Goal: Task Accomplishment & Management: Manage account settings

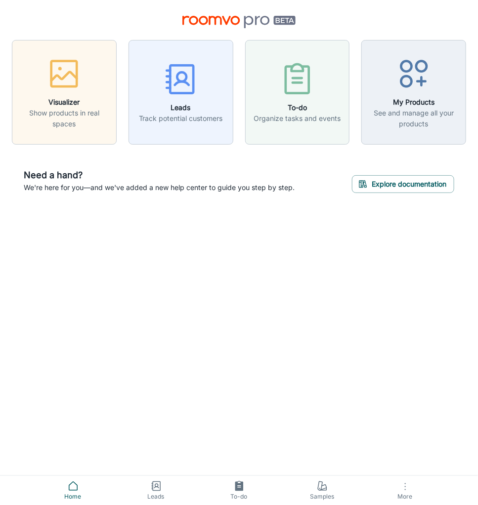
click at [402, 481] on button "More" at bounding box center [405, 490] width 83 height 29
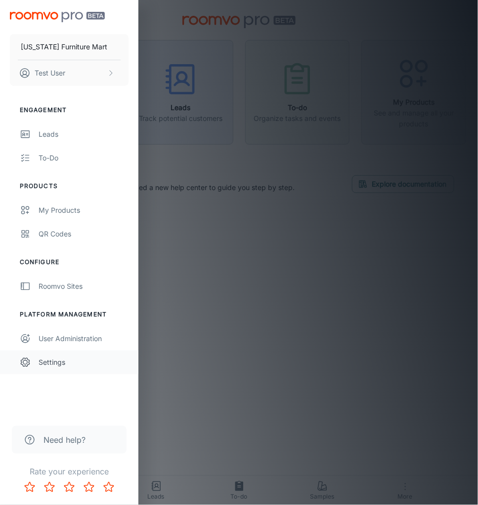
click at [57, 366] on div "Settings" at bounding box center [84, 362] width 90 height 11
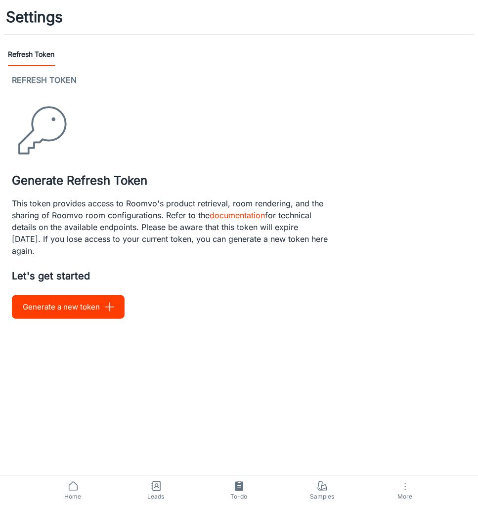
click at [59, 310] on button "Generate a new token" at bounding box center [68, 307] width 113 height 24
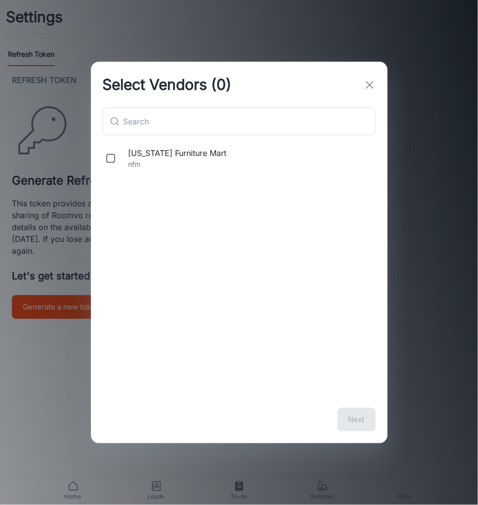
click at [148, 154] on span "[US_STATE] Furniture Mart" at bounding box center [249, 153] width 243 height 12
checkbox input "true"
click at [354, 411] on button "Next" at bounding box center [356, 420] width 38 height 24
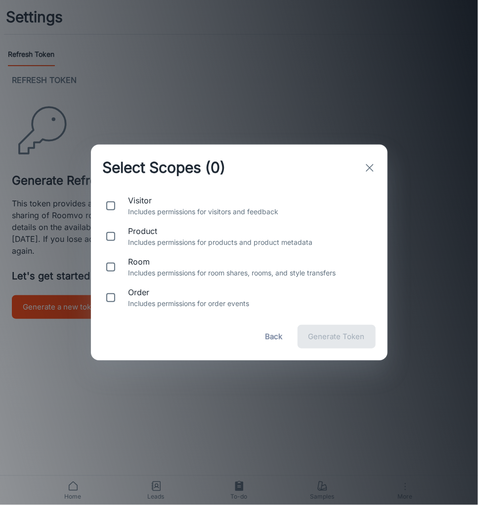
click at [135, 241] on p "Includes permissions for products and product metadata" at bounding box center [249, 242] width 243 height 11
checkbox input "true"
click at [331, 342] on span "Generate Token" at bounding box center [336, 337] width 56 height 13
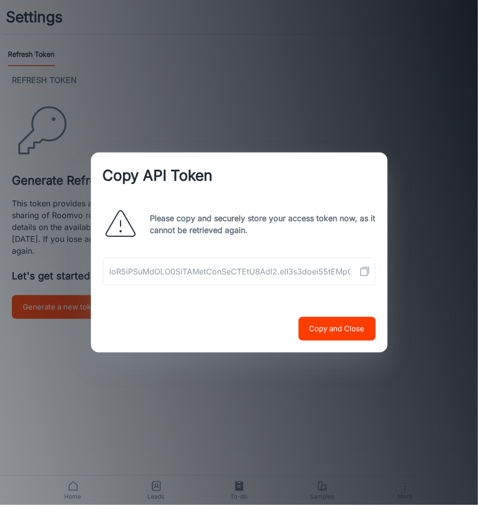
click at [364, 278] on button "Copy API Token" at bounding box center [365, 272] width 20 height 20
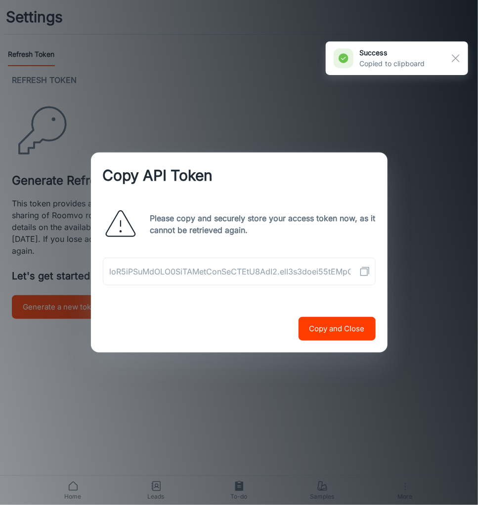
click at [365, 272] on icon "Copy API Token" at bounding box center [365, 272] width 12 height 12
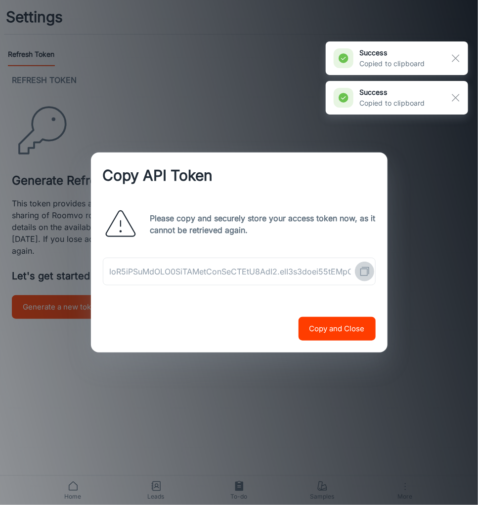
click at [360, 275] on rect "Copy API Token" at bounding box center [363, 272] width 7 height 7
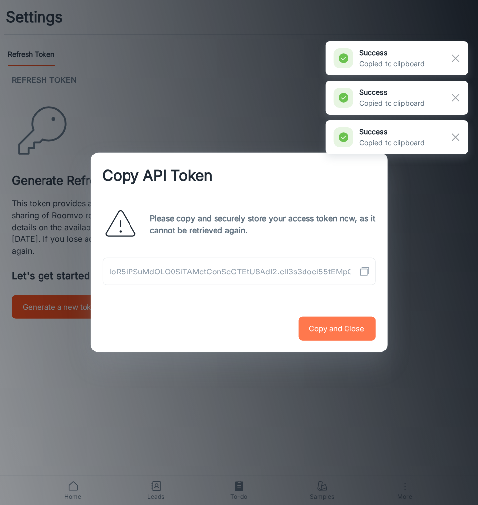
click at [331, 329] on button "Copy and Close" at bounding box center [336, 329] width 77 height 24
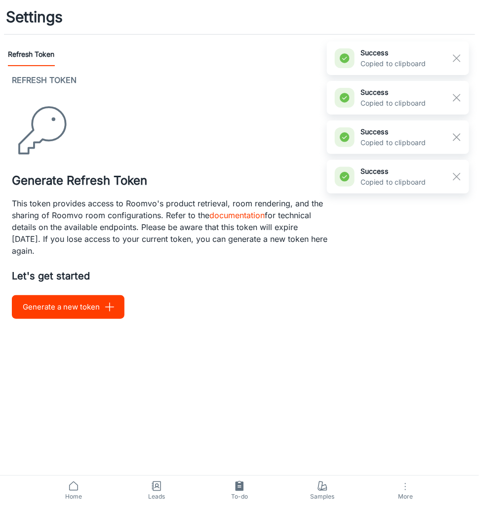
click at [59, 309] on button "Generate a new token" at bounding box center [68, 307] width 113 height 24
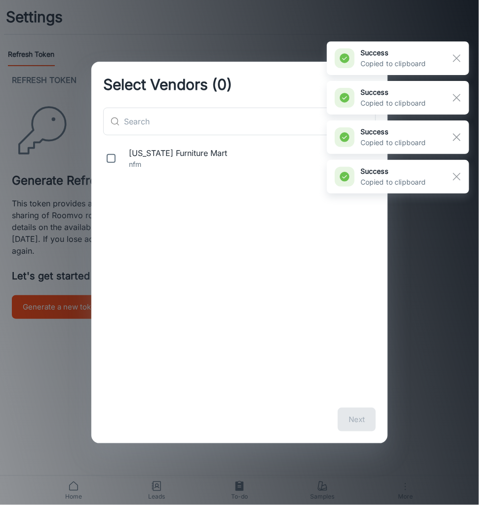
click at [140, 171] on div "[US_STATE] Furniture Mart nfm" at bounding box center [239, 158] width 296 height 31
checkbox input "true"
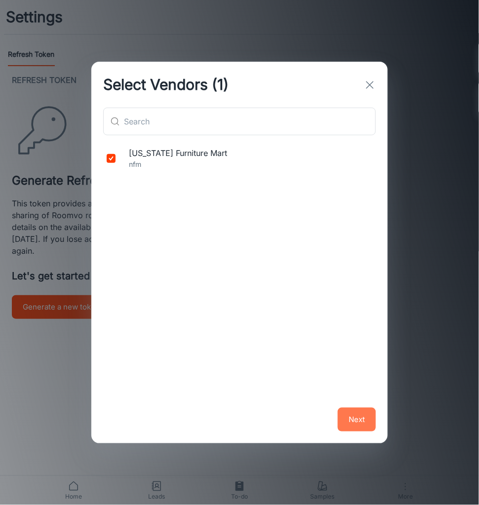
click at [359, 424] on button "Next" at bounding box center [357, 420] width 38 height 24
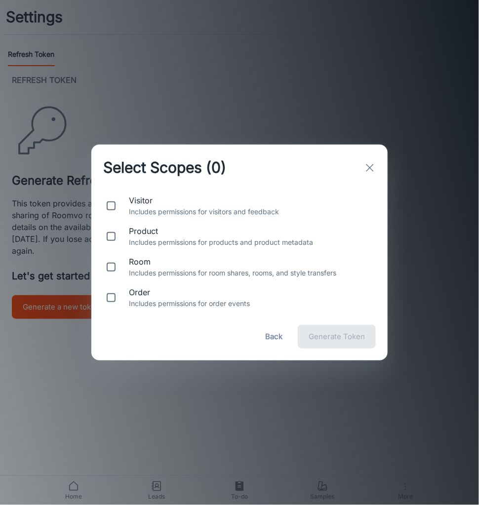
click at [175, 218] on div "visitor Includes permissions for visitors and feedback" at bounding box center [239, 206] width 296 height 31
checkbox input "true"
click at [152, 253] on div "room Includes permissions for room shares, rooms, and style transfers" at bounding box center [239, 267] width 296 height 31
checkbox input "true"
drag, startPoint x: 134, startPoint y: 305, endPoint x: 142, endPoint y: 260, distance: 45.6
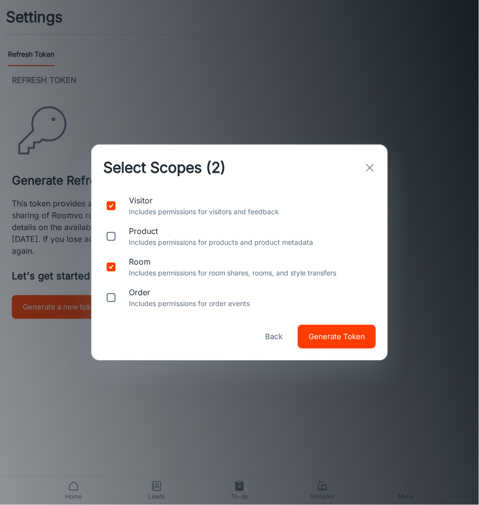
click at [134, 303] on p "Includes permissions for order events" at bounding box center [250, 303] width 243 height 11
checkbox input "true"
click at [147, 239] on p "Includes permissions for products and product metadata" at bounding box center [250, 242] width 243 height 11
checkbox input "true"
click at [318, 337] on span "Generate Token" at bounding box center [337, 337] width 56 height 13
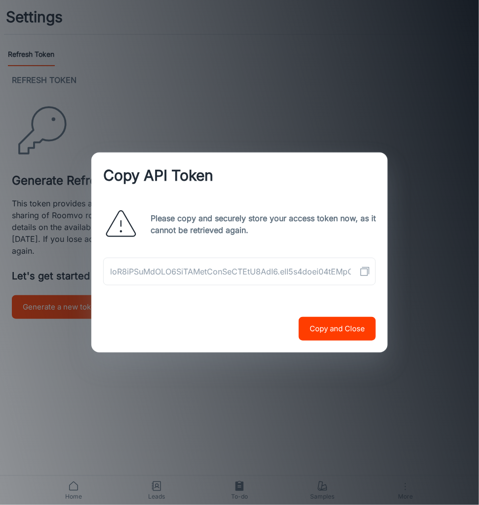
click at [371, 274] on icon "Copy API Token" at bounding box center [365, 272] width 12 height 12
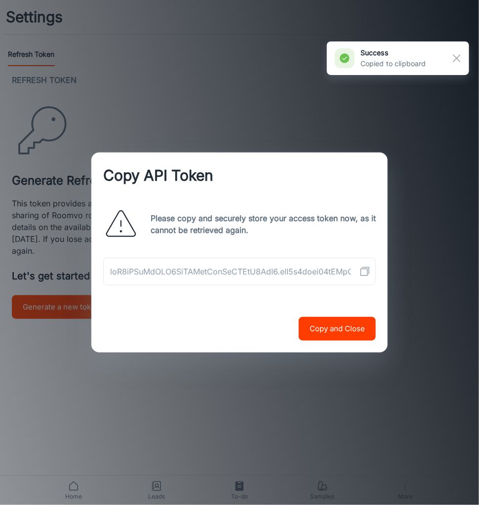
click at [355, 275] on div "​" at bounding box center [239, 272] width 273 height 28
click at [363, 272] on icon "Copy API Token" at bounding box center [365, 272] width 12 height 12
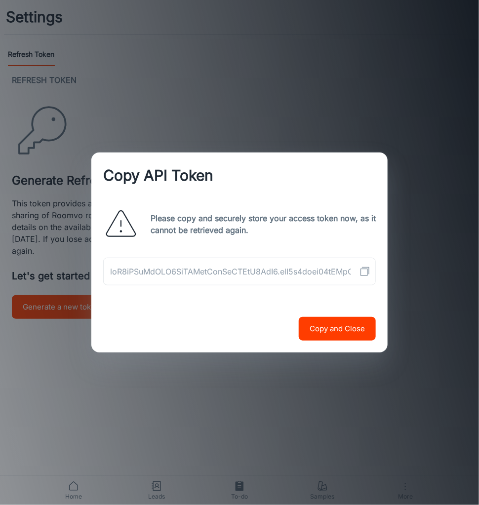
click at [281, 119] on div "Copy API Token Please copy and securely store your access token now, as it cann…" at bounding box center [239, 252] width 479 height 505
click at [165, 30] on div "Copy API Token Please copy and securely store your access token now, as it cann…" at bounding box center [239, 252] width 479 height 505
click at [341, 325] on button "Copy and Close" at bounding box center [337, 329] width 77 height 24
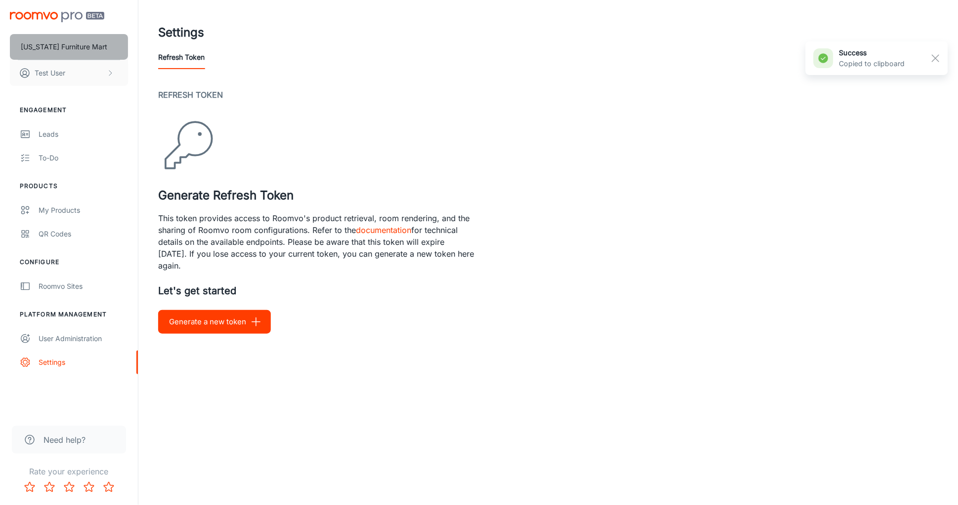
click at [106, 38] on button "[US_STATE] Furniture Mart" at bounding box center [69, 47] width 118 height 26
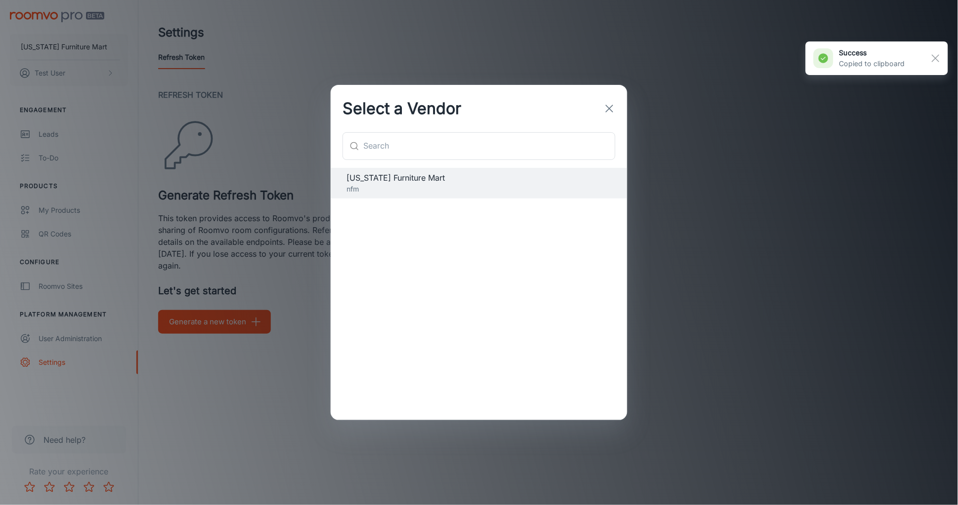
click at [286, 30] on div "Select a Vendor ​ ​ [US_STATE] Furniture Mart nfm" at bounding box center [479, 252] width 958 height 505
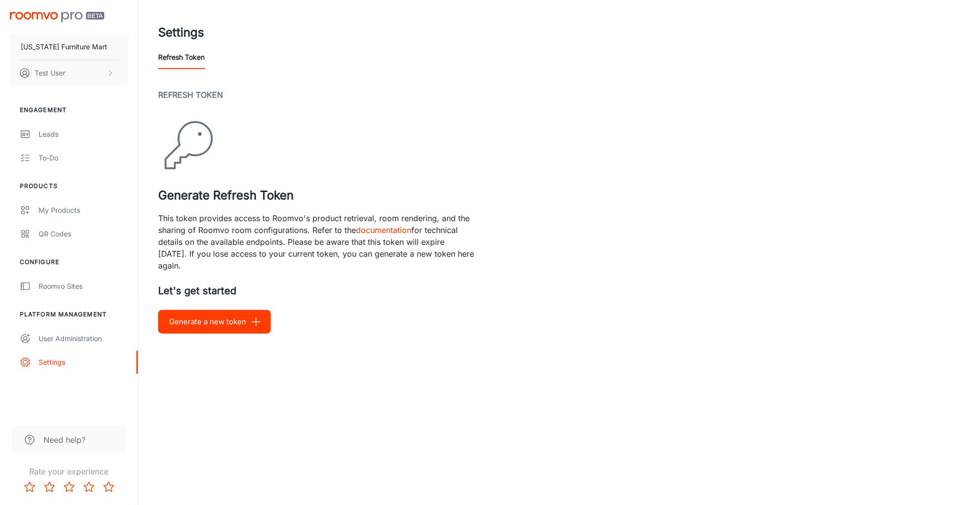
click at [229, 316] on button "Generate a new token" at bounding box center [214, 322] width 113 height 24
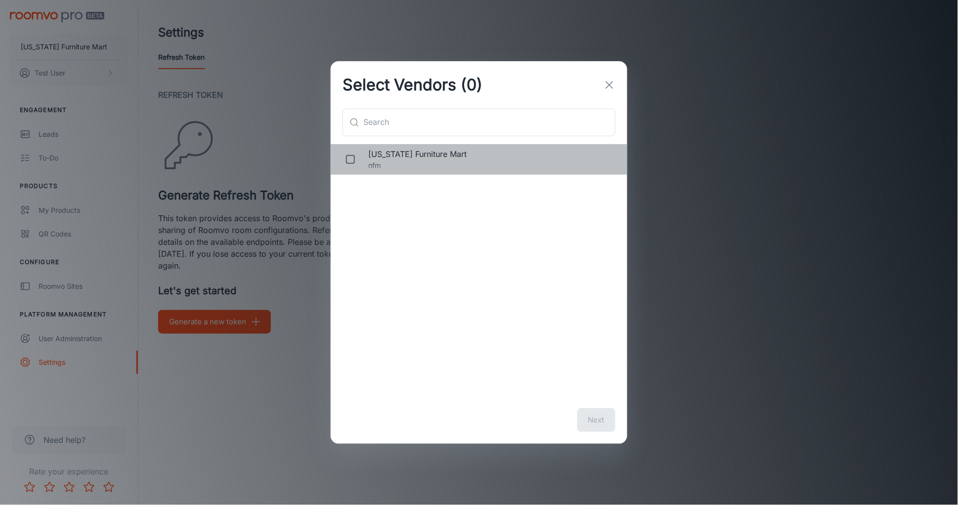
click at [376, 173] on div "[US_STATE] Furniture Mart nfm" at bounding box center [479, 159] width 296 height 31
checkbox input "true"
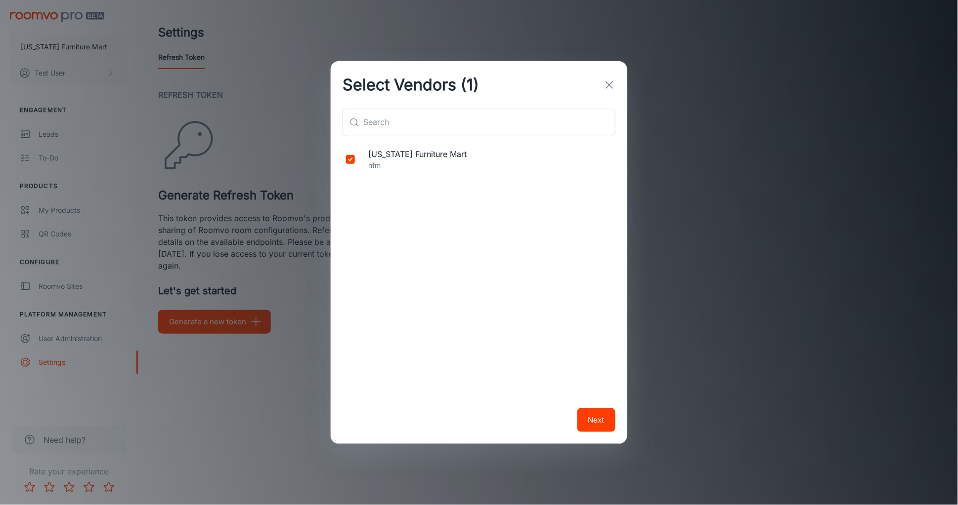
click at [477, 419] on button "Next" at bounding box center [596, 421] width 38 height 24
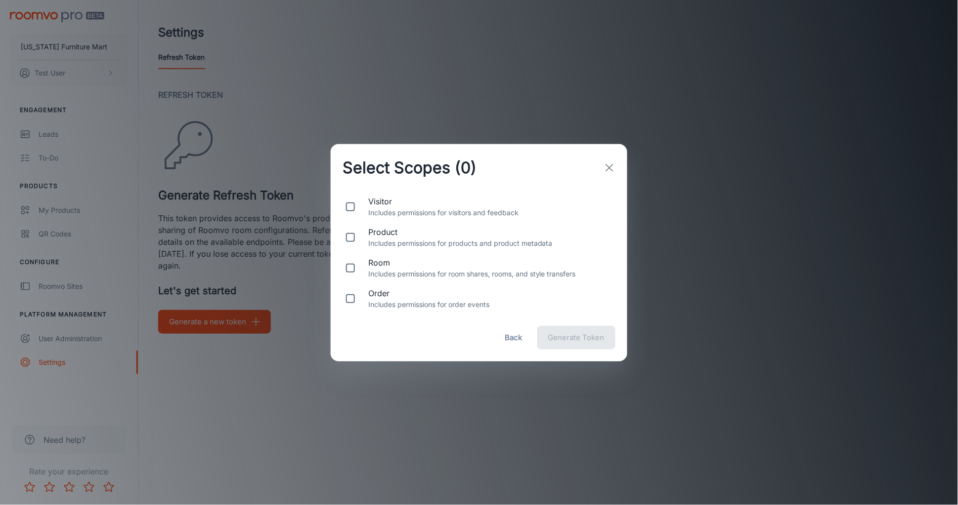
click at [402, 306] on p "Includes permissions for order events" at bounding box center [489, 304] width 243 height 11
checkbox input "true"
click at [391, 276] on p "Includes permissions for room shares, rooms, and style transfers" at bounding box center [489, 274] width 243 height 11
checkbox input "true"
click at [382, 241] on p "Includes permissions for products and product metadata" at bounding box center [489, 243] width 243 height 11
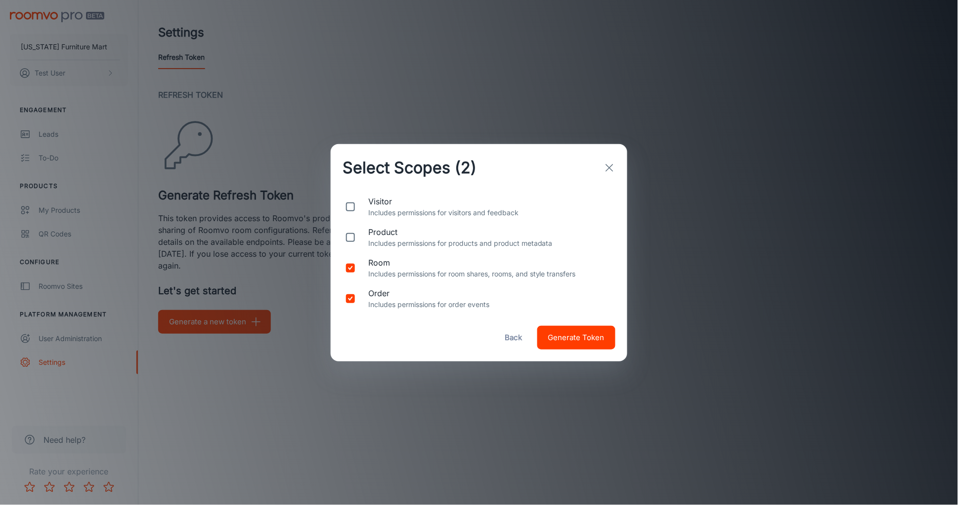
checkbox input "true"
click at [398, 188] on h2 "Select Scopes (3)" at bounding box center [410, 167] width 158 height 47
click at [388, 212] on p "Includes permissions for visitors and feedback" at bounding box center [489, 213] width 243 height 11
checkbox input "true"
click at [460, 304] on p "Includes permissions for order events" at bounding box center [489, 304] width 243 height 11
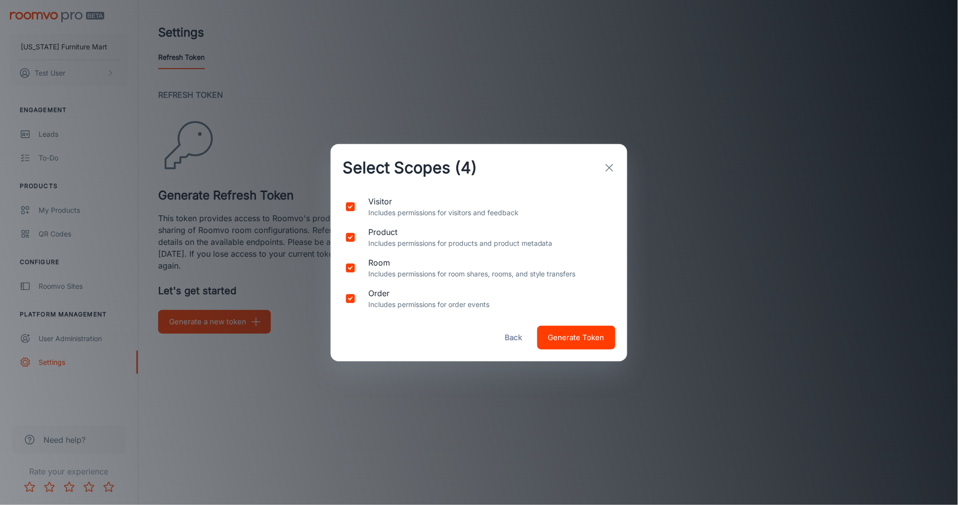
checkbox input "false"
click at [477, 340] on span "Generate Token" at bounding box center [576, 338] width 56 height 13
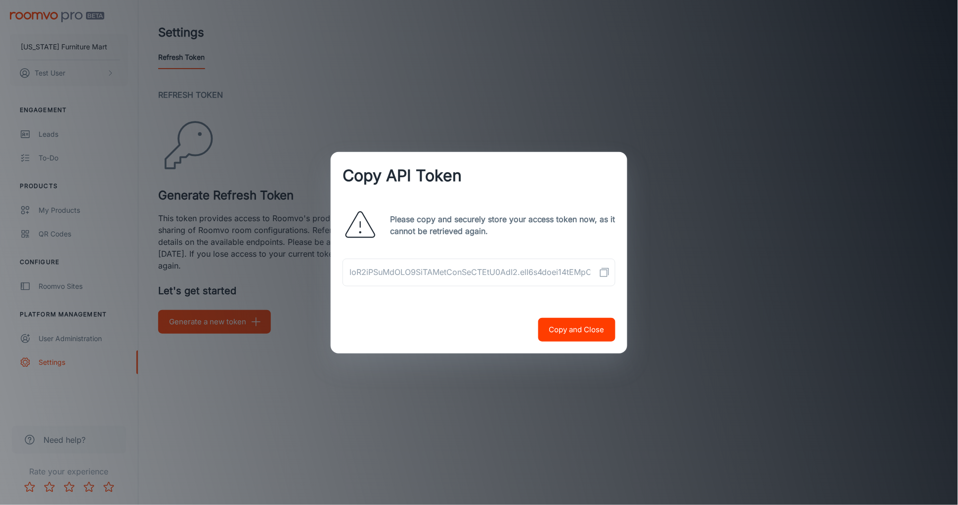
click at [477, 305] on div "Copy API Token Please copy and securely store your access token now, as it cann…" at bounding box center [479, 253] width 296 height 202
click at [477, 331] on button "Copy and Close" at bounding box center [576, 330] width 77 height 24
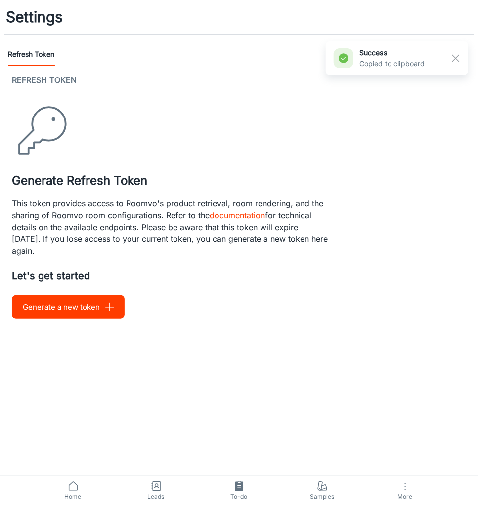
click at [74, 310] on button "Generate a new token" at bounding box center [68, 307] width 113 height 24
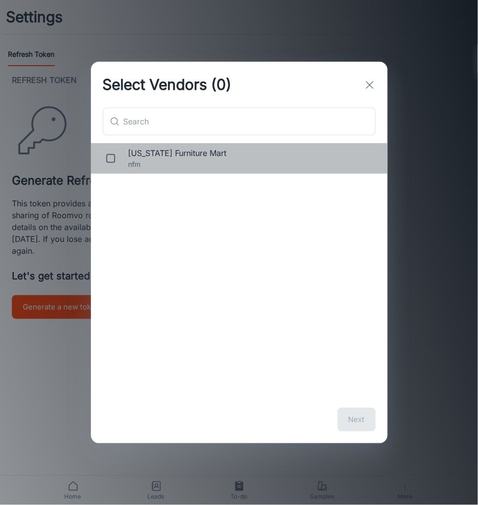
click at [167, 173] on div "[US_STATE] Furniture Mart nfm" at bounding box center [239, 158] width 296 height 31
checkbox input "true"
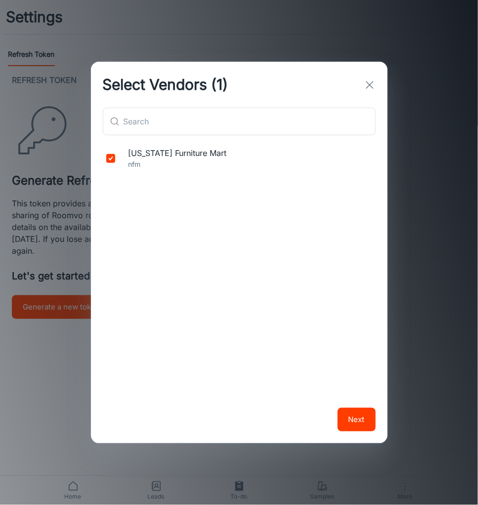
click at [364, 415] on button "Next" at bounding box center [356, 420] width 38 height 24
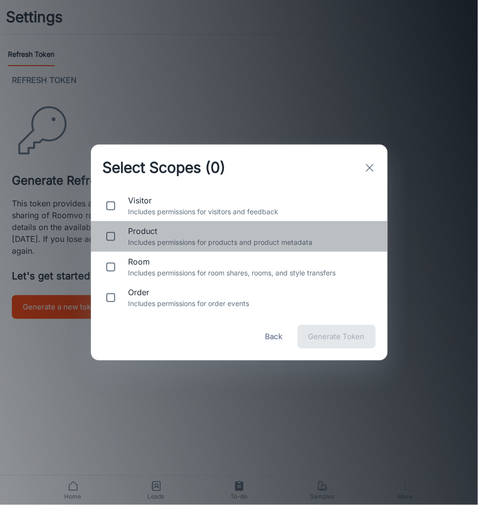
click at [233, 245] on p "Includes permissions for products and product metadata" at bounding box center [249, 242] width 243 height 11
checkbox input "true"
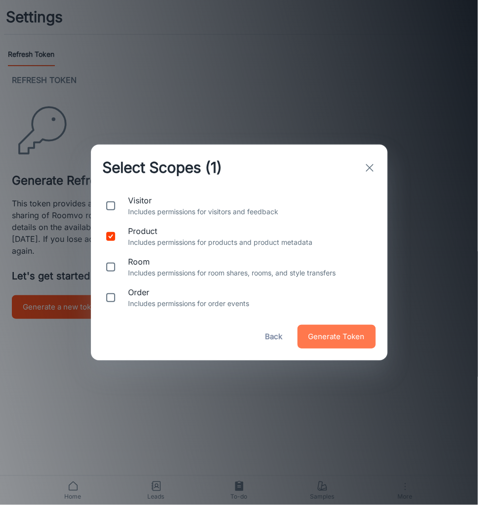
click at [329, 340] on span "Generate Token" at bounding box center [336, 337] width 56 height 13
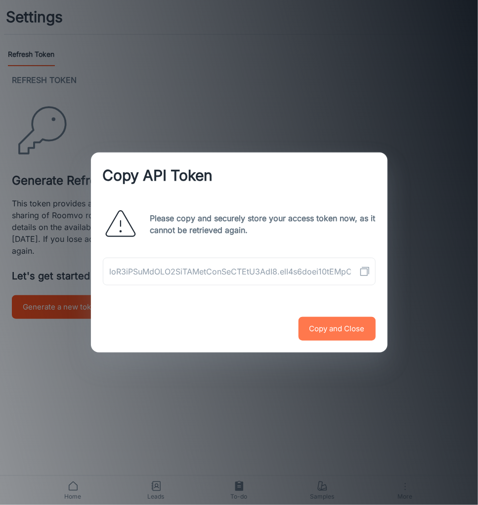
click at [334, 328] on button "Copy and Close" at bounding box center [336, 329] width 77 height 24
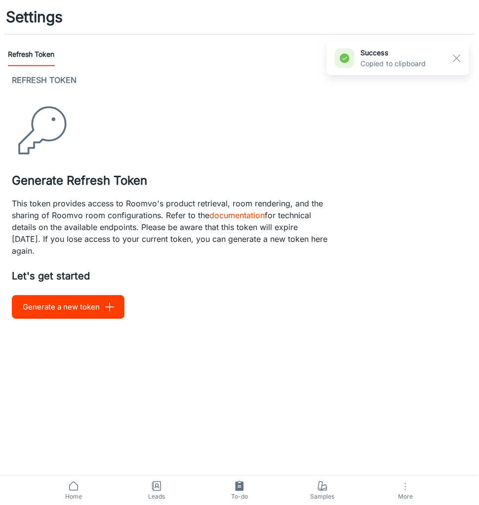
click at [61, 309] on button "Generate a new token" at bounding box center [68, 307] width 113 height 24
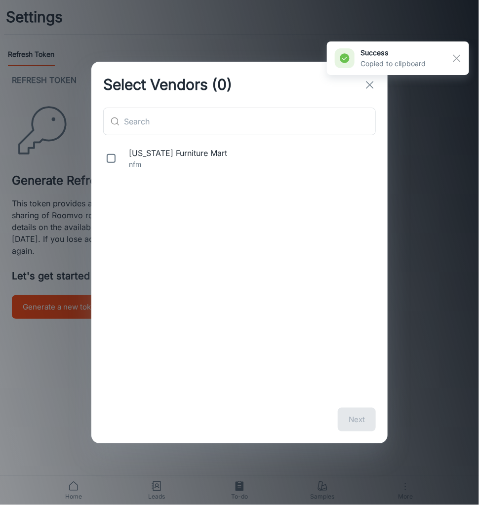
click at [179, 147] on span "[US_STATE] Furniture Mart" at bounding box center [250, 153] width 243 height 12
checkbox input "true"
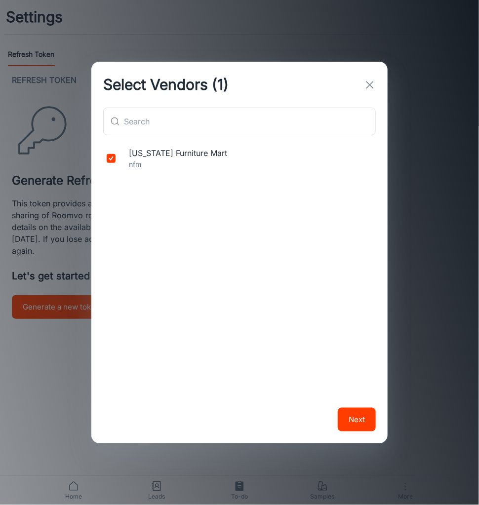
click at [366, 408] on div "Next" at bounding box center [239, 419] width 296 height 47
click at [356, 413] on button "Next" at bounding box center [357, 420] width 38 height 24
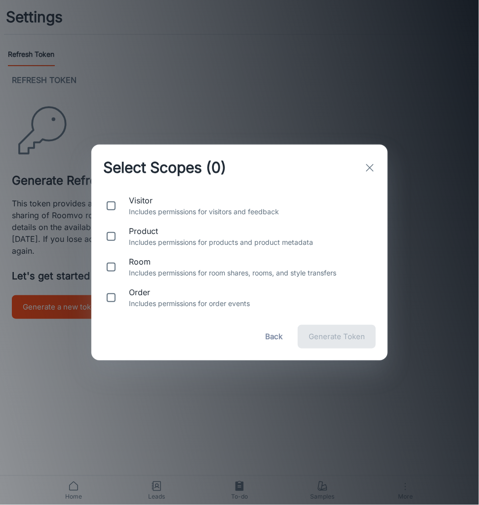
click at [212, 231] on span "product" at bounding box center [250, 231] width 243 height 12
checkbox input "true"
click at [323, 327] on button "Generate Token" at bounding box center [337, 337] width 78 height 24
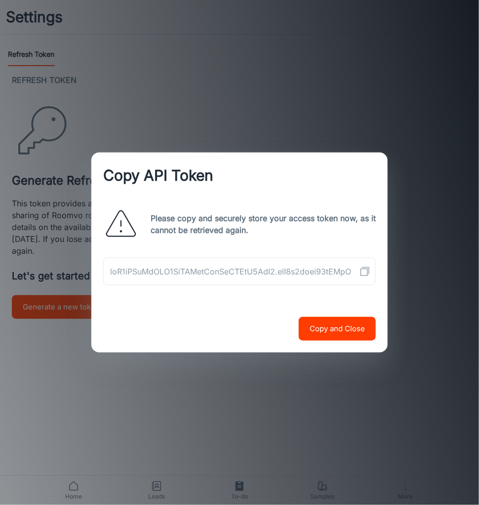
click at [332, 337] on button "Copy and Close" at bounding box center [337, 329] width 77 height 24
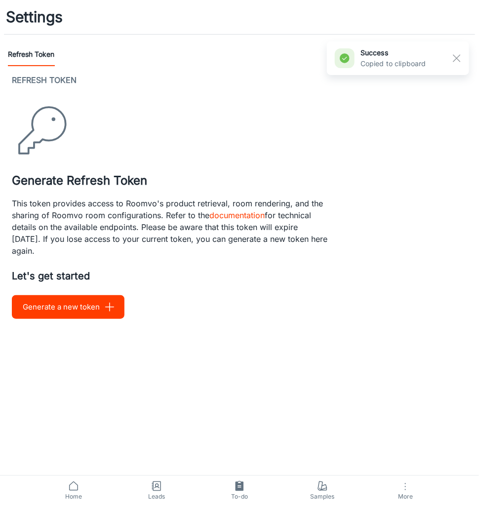
click at [54, 297] on button "Generate a new token" at bounding box center [68, 307] width 113 height 24
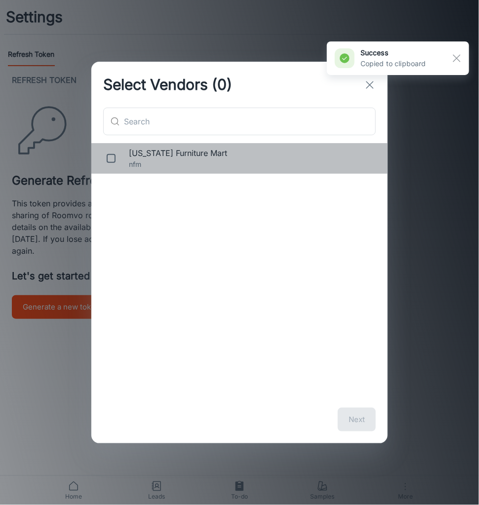
click at [151, 168] on p "nfm" at bounding box center [250, 164] width 243 height 11
checkbox input "true"
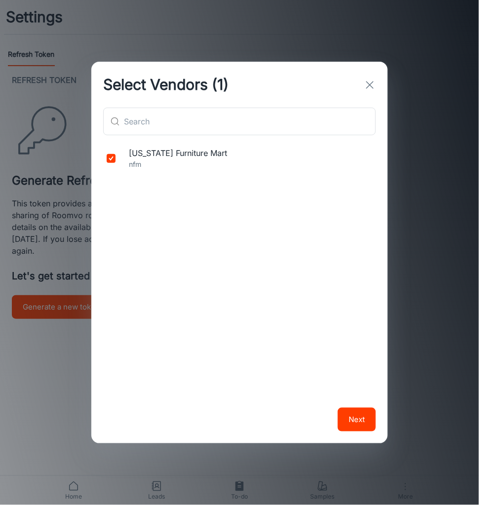
click at [342, 407] on div "Next" at bounding box center [239, 419] width 296 height 47
click at [345, 411] on button "Next" at bounding box center [357, 420] width 38 height 24
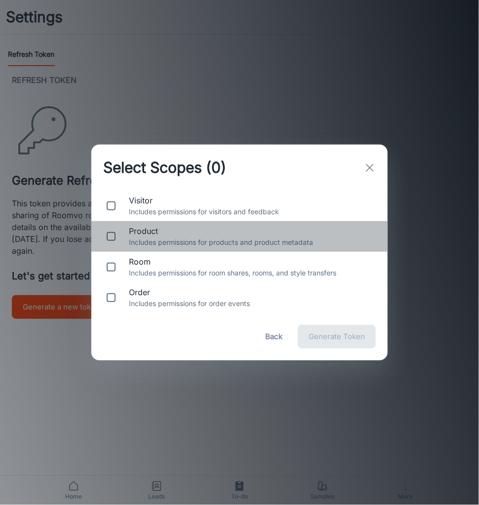
click at [166, 251] on div "product Includes permissions for products and product metadata" at bounding box center [239, 236] width 296 height 31
checkbox input "true"
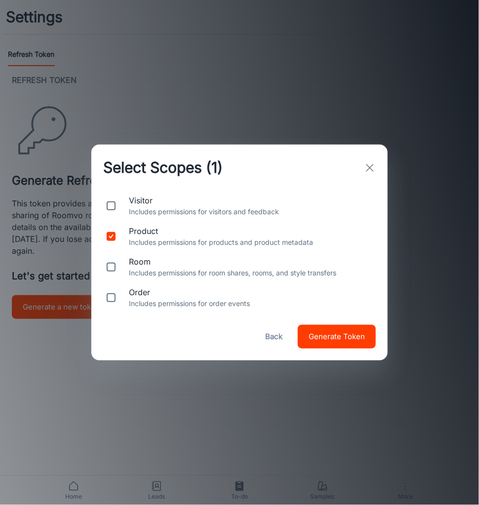
click at [331, 331] on span "Generate Token" at bounding box center [337, 337] width 56 height 13
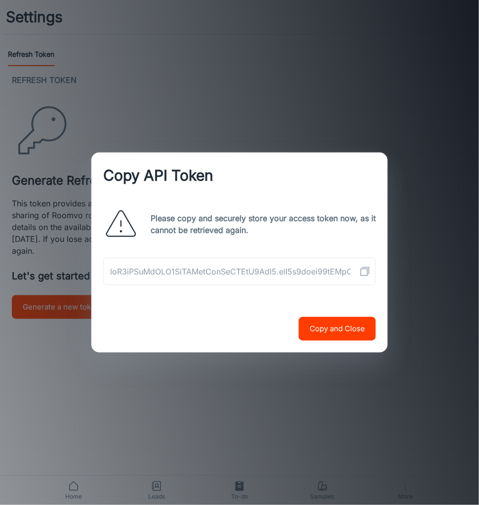
click at [365, 273] on icon "Copy API Token" at bounding box center [365, 272] width 12 height 12
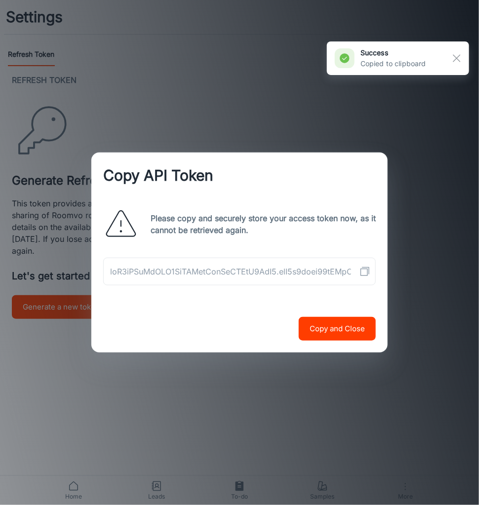
click at [360, 321] on button "Copy and Close" at bounding box center [337, 329] width 77 height 24
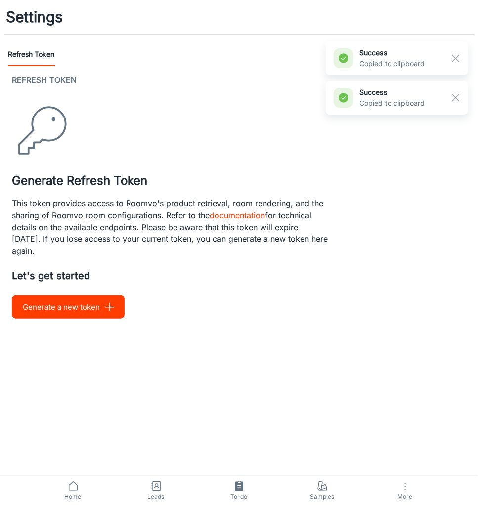
click at [72, 293] on div "Refresh Token Generate Refresh Token This token provides access to Roomvo's pro…" at bounding box center [239, 196] width 454 height 245
click at [67, 304] on button "Generate a new token" at bounding box center [68, 307] width 113 height 24
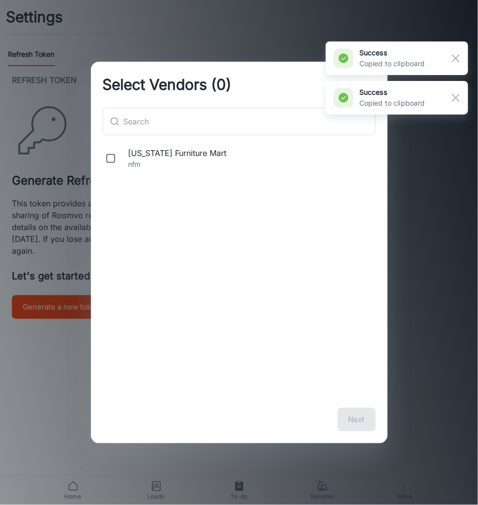
click at [131, 156] on span "[US_STATE] Furniture Mart" at bounding box center [249, 153] width 243 height 12
checkbox input "true"
click at [363, 432] on div "Next" at bounding box center [239, 419] width 296 height 47
click at [362, 421] on button "Next" at bounding box center [356, 420] width 38 height 24
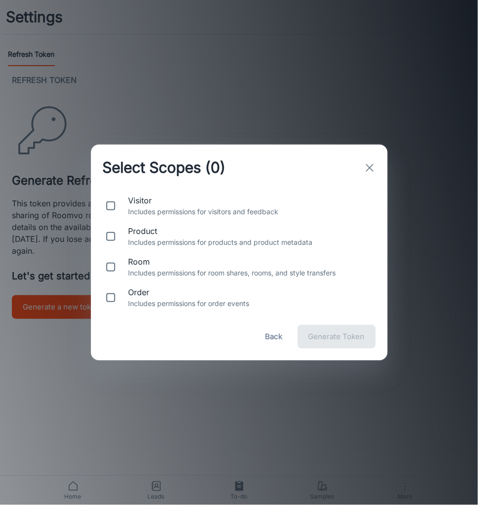
drag, startPoint x: 146, startPoint y: 200, endPoint x: 133, endPoint y: 237, distance: 38.6
click at [145, 201] on span "visitor" at bounding box center [249, 201] width 243 height 12
checkbox input "true"
click at [133, 237] on span "product" at bounding box center [249, 231] width 243 height 12
checkbox input "true"
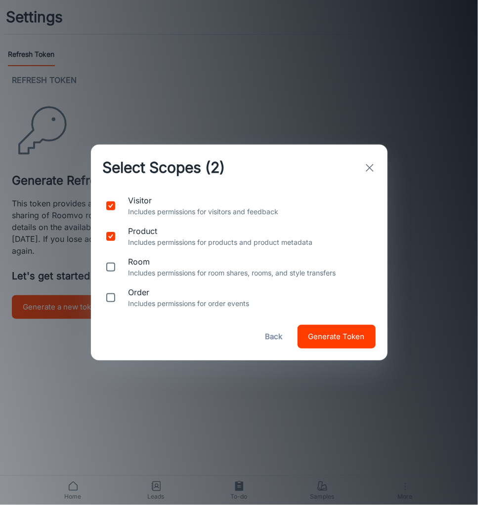
click at [120, 270] on input "checkbox" at bounding box center [111, 267] width 20 height 20
checkbox input "true"
click at [115, 307] on input "checkbox" at bounding box center [111, 298] width 20 height 20
checkbox input "true"
click at [341, 345] on button "Generate Token" at bounding box center [336, 337] width 78 height 24
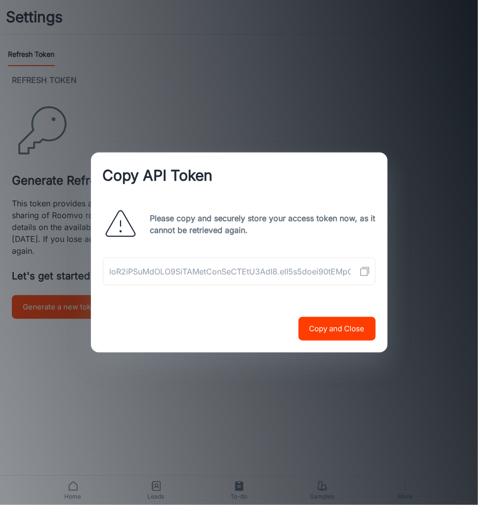
click at [337, 338] on button "Copy and Close" at bounding box center [336, 329] width 77 height 24
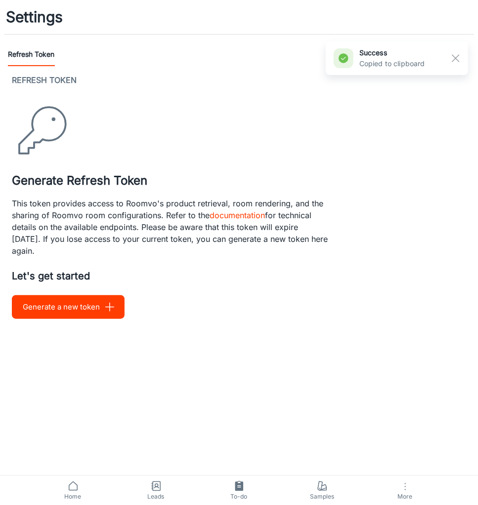
click at [58, 308] on button "Generate a new token" at bounding box center [68, 307] width 113 height 24
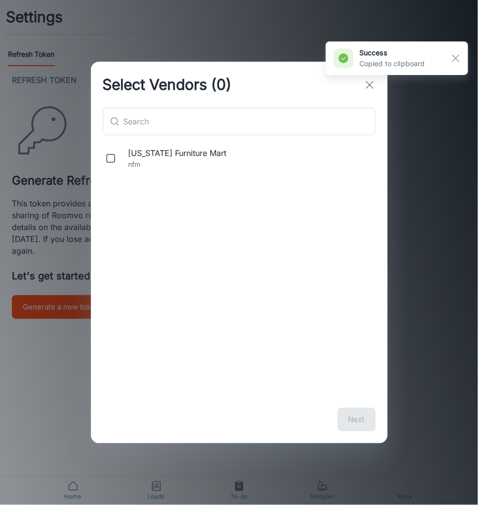
click at [58, 308] on div "Select Vendors (0) ​ ​ [US_STATE] Furniture Mart nfm Next" at bounding box center [239, 252] width 478 height 505
